Goal: Book appointment/travel/reservation

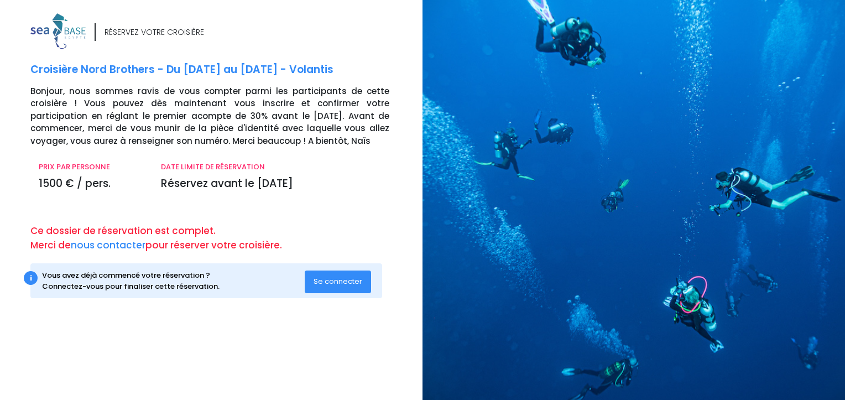
click at [335, 282] on span "Se connecter" at bounding box center [338, 281] width 49 height 11
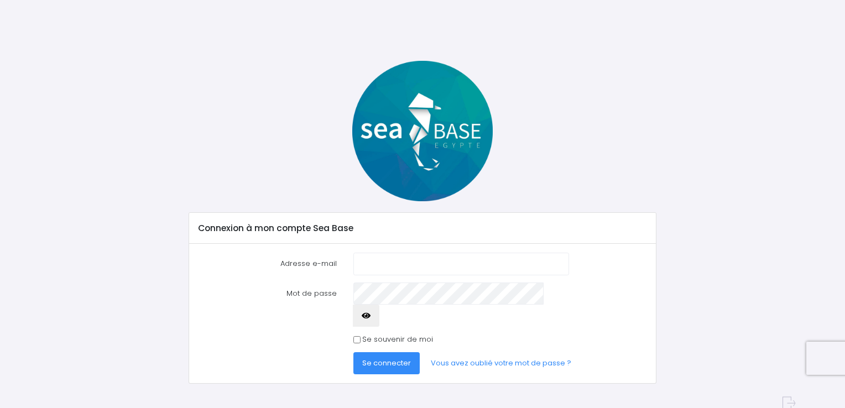
type input "amelie.bonneau88@gmail.com"
click at [398, 358] on span "Se connecter" at bounding box center [386, 363] width 49 height 11
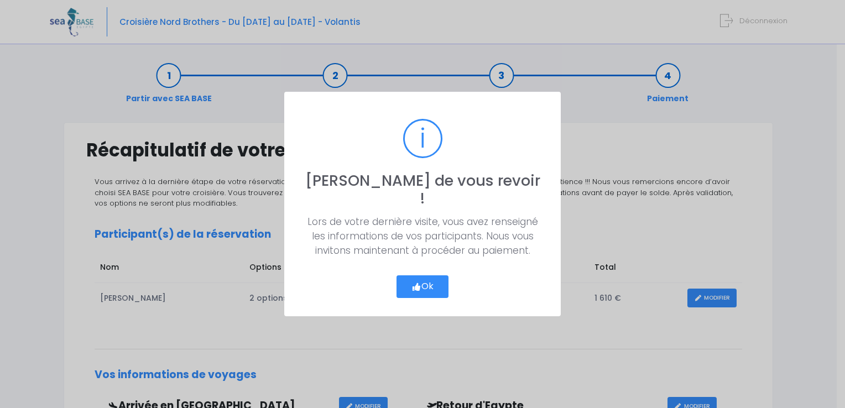
click at [427, 276] on button "Ok" at bounding box center [423, 287] width 52 height 23
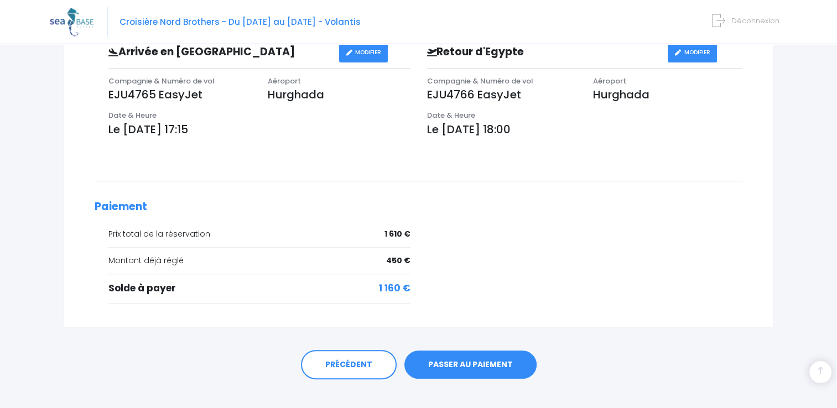
scroll to position [367, 0]
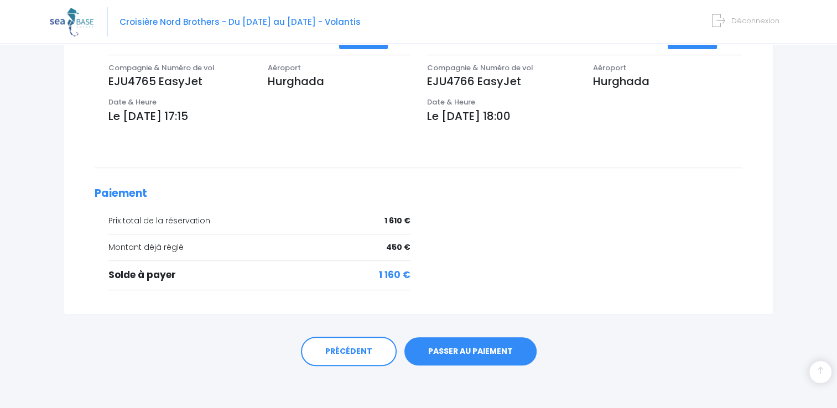
click at [355, 264] on div "Prix total de la réservation 1 610 € Montant déjà réglé 450 €" at bounding box center [252, 256] width 333 height 82
click at [170, 271] on div "Solde à payer 1 160 €" at bounding box center [259, 275] width 302 height 14
drag, startPoint x: 154, startPoint y: 278, endPoint x: 167, endPoint y: 278, distance: 12.2
click at [167, 278] on div "Solde à payer 1 160 €" at bounding box center [259, 275] width 302 height 14
click at [491, 351] on link "PASSER AU PAIEMENT" at bounding box center [470, 351] width 132 height 29
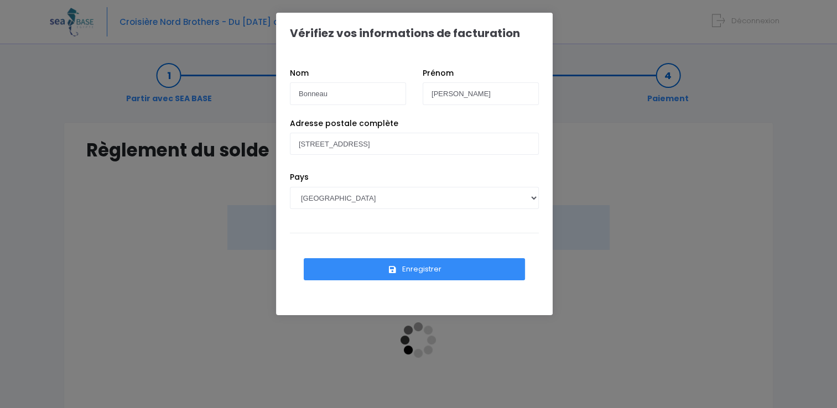
click at [446, 270] on button "Enregistrer" at bounding box center [414, 269] width 221 height 22
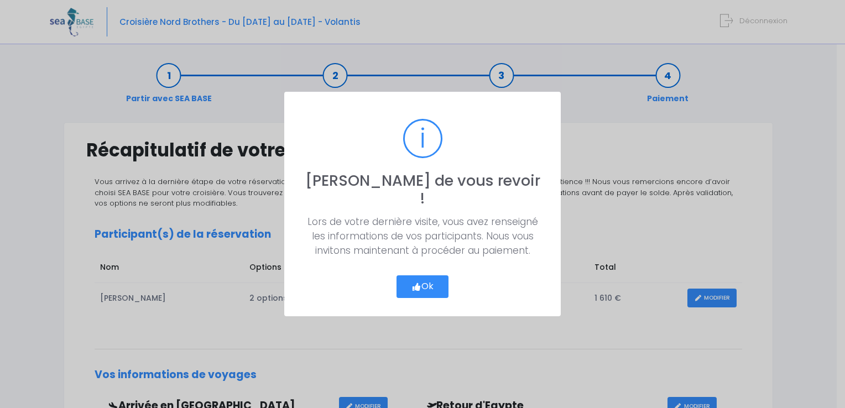
click at [431, 277] on button "Ok" at bounding box center [423, 287] width 52 height 23
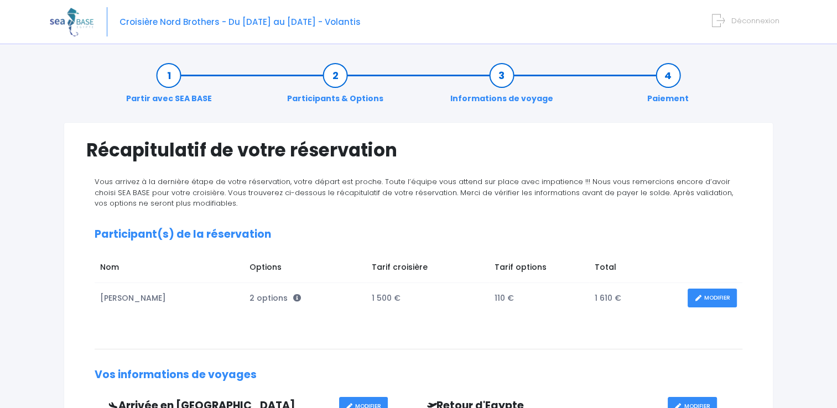
click at [73, 22] on img at bounding box center [72, 22] width 44 height 28
click at [333, 72] on link "Participants & Options" at bounding box center [335, 87] width 107 height 35
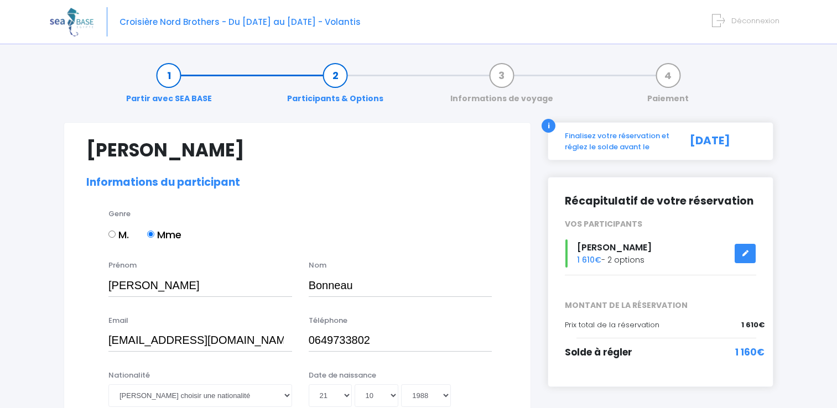
select select "N3"
click at [167, 76] on link "Partir avec SEA BASE" at bounding box center [169, 87] width 97 height 35
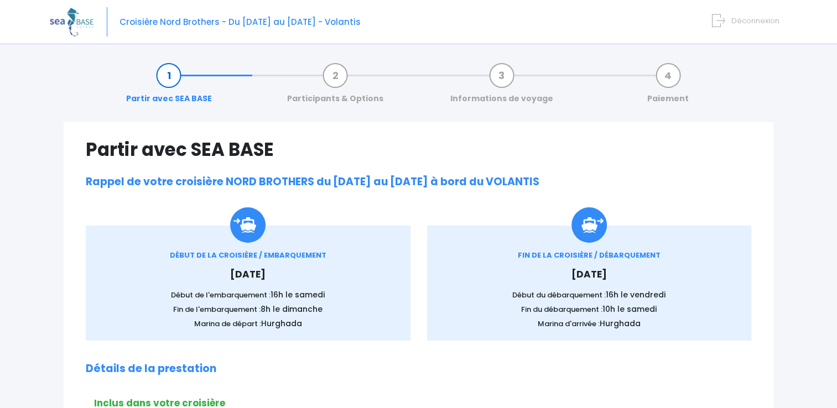
click at [452, 232] on div "FIN DE LA CROISIÈRE / DÉBARQUEMENT Samedi 23 mai 2026 Début du débarquement : 1…" at bounding box center [589, 283] width 325 height 115
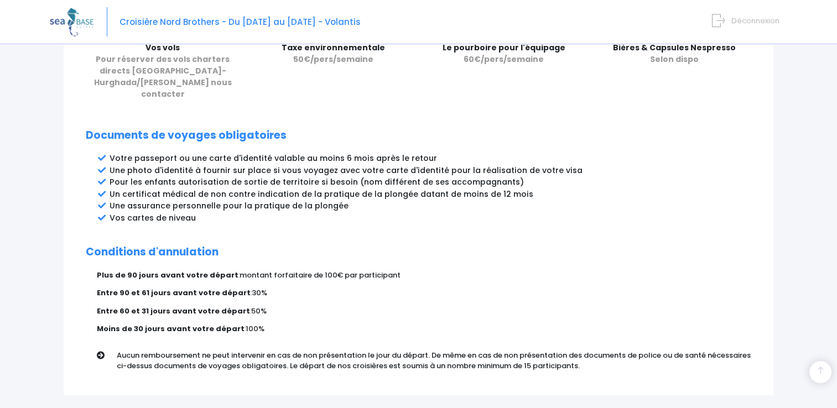
scroll to position [553, 0]
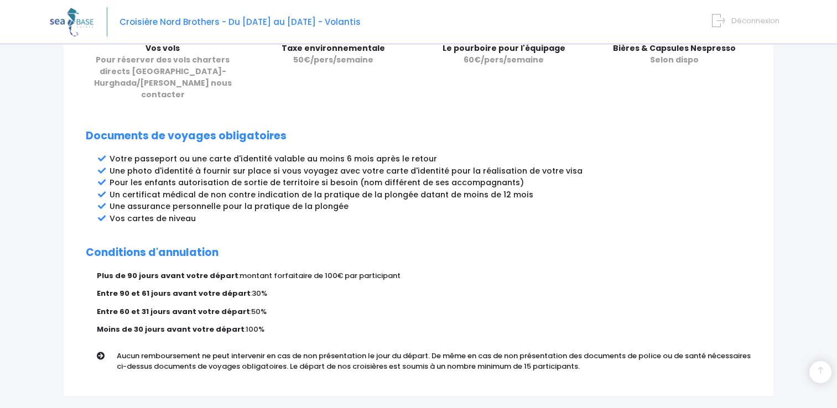
scroll to position [591, 0]
